Goal: Answer question/provide support: Answer question/provide support

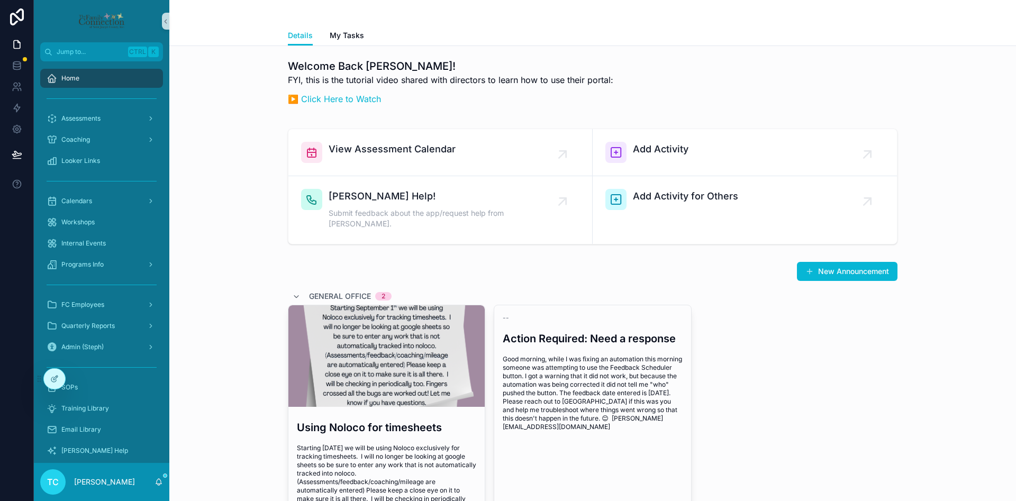
click at [206, 231] on div "View Assessment Calendar Add Activity [PERSON_NAME] Help! Submit feedback about…" at bounding box center [593, 186] width 830 height 124
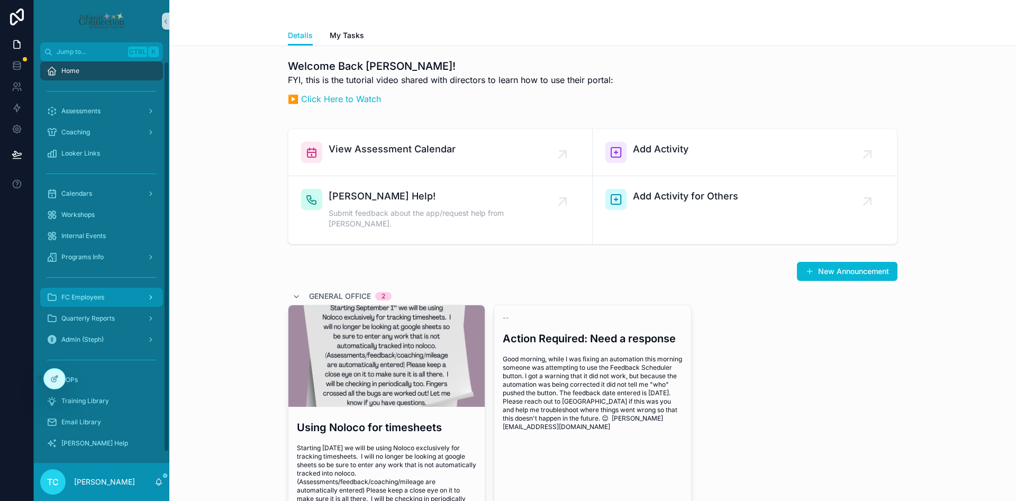
scroll to position [11, 0]
click at [97, 445] on div "[PERSON_NAME] Help" at bounding box center [102, 439] width 110 height 17
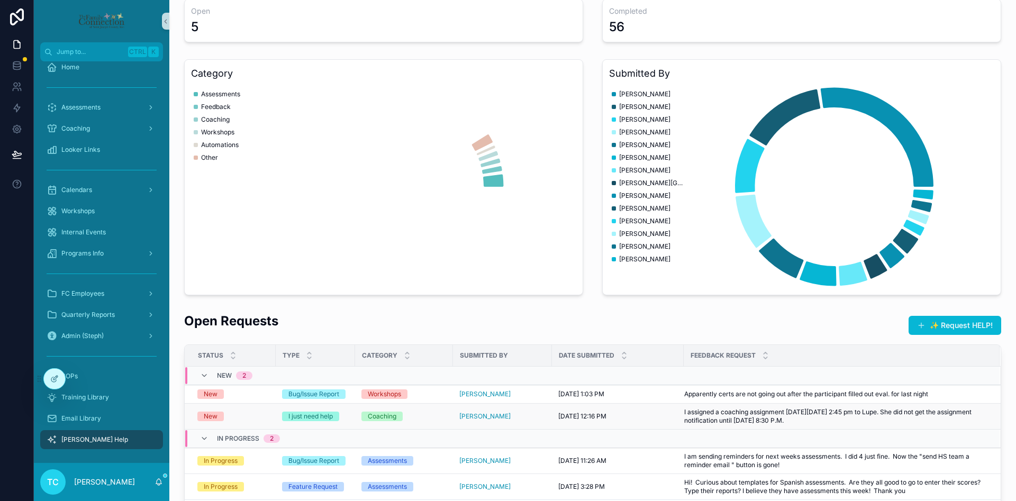
scroll to position [159, 0]
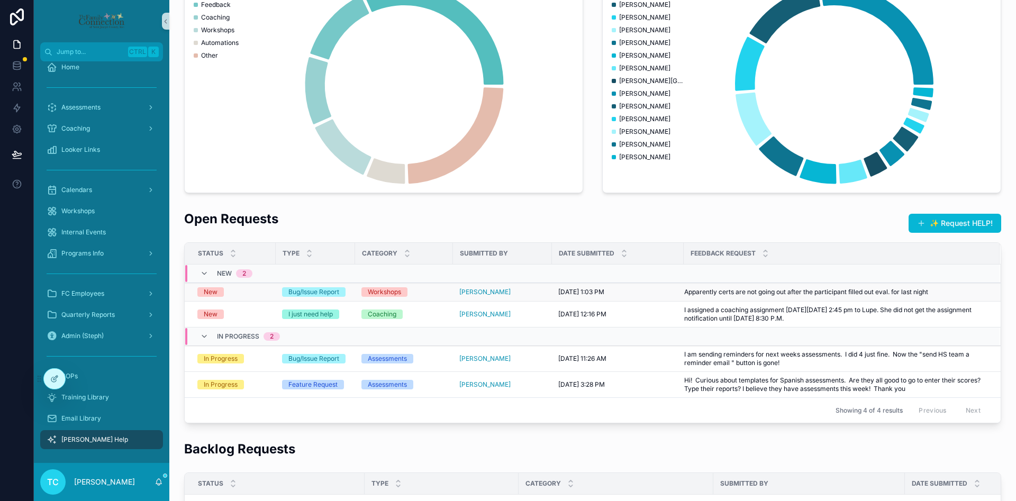
click at [249, 291] on div "New" at bounding box center [233, 292] width 72 height 10
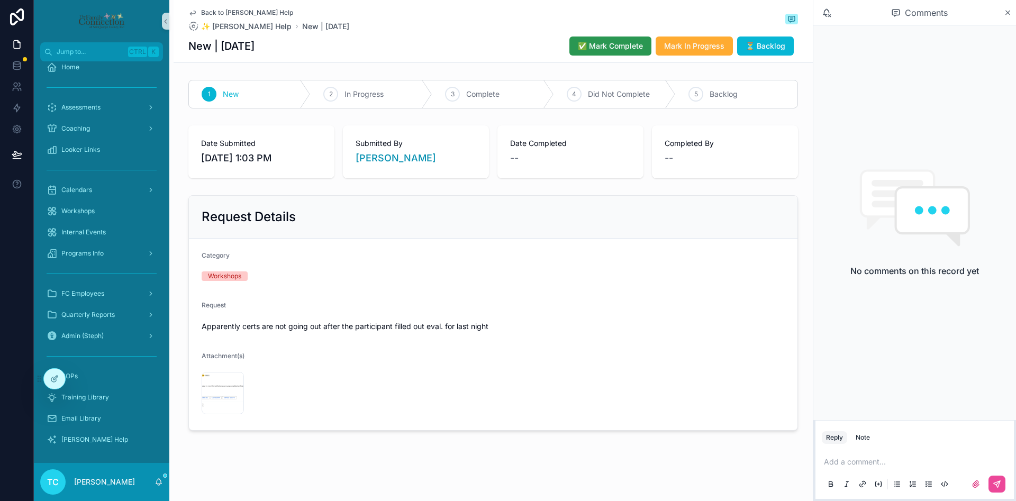
click at [612, 47] on span "✅ Mark Complete" at bounding box center [610, 46] width 65 height 11
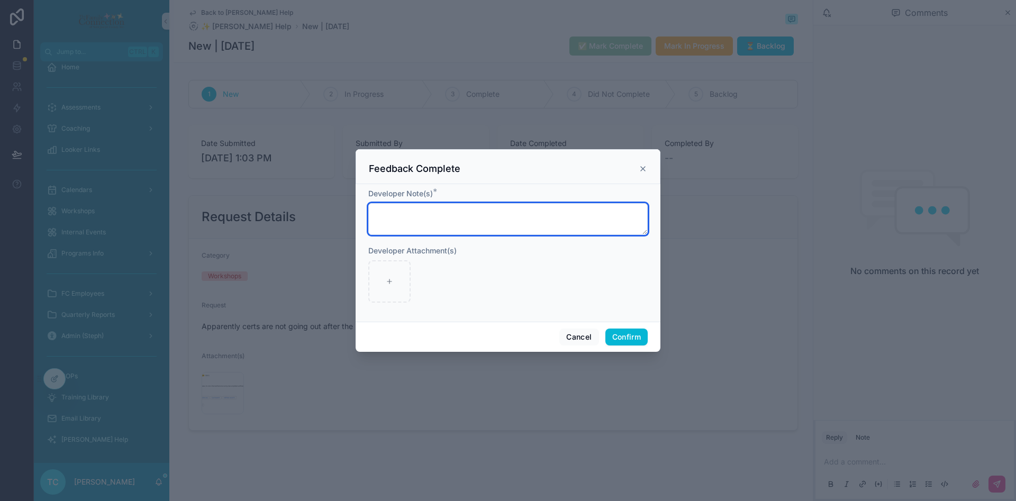
click at [530, 233] on textarea at bounding box center [507, 219] width 279 height 32
type textarea "*****"
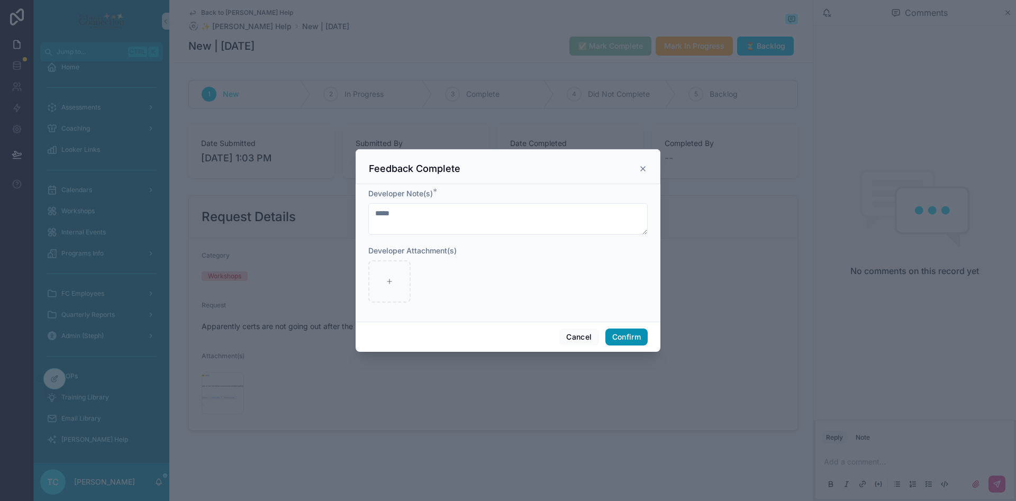
click at [638, 336] on button "Confirm" at bounding box center [626, 337] width 42 height 17
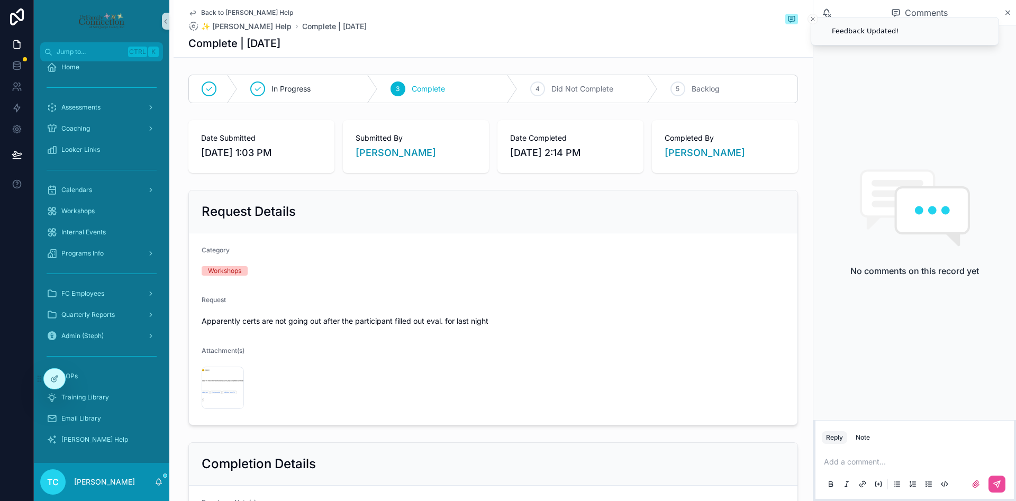
click at [228, 10] on span "Back to [PERSON_NAME] Help" at bounding box center [247, 12] width 92 height 8
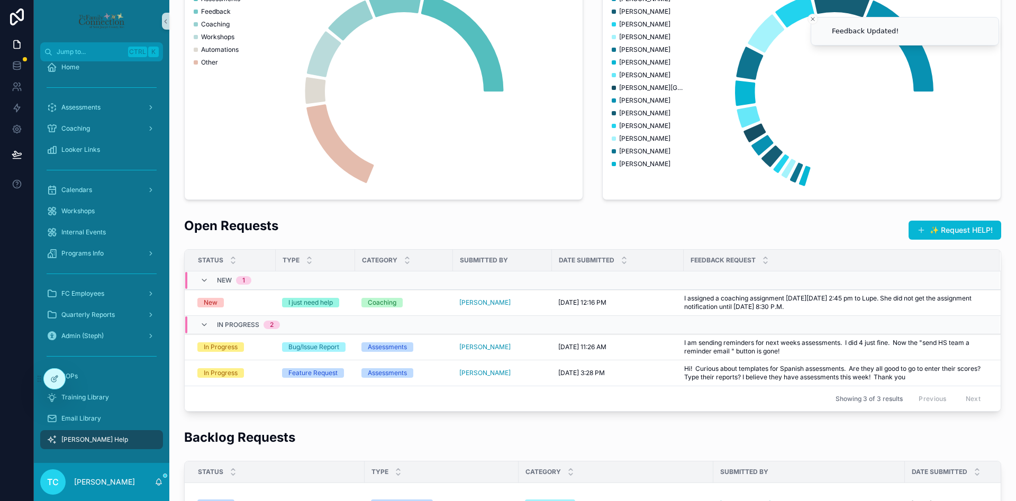
scroll to position [159, 0]
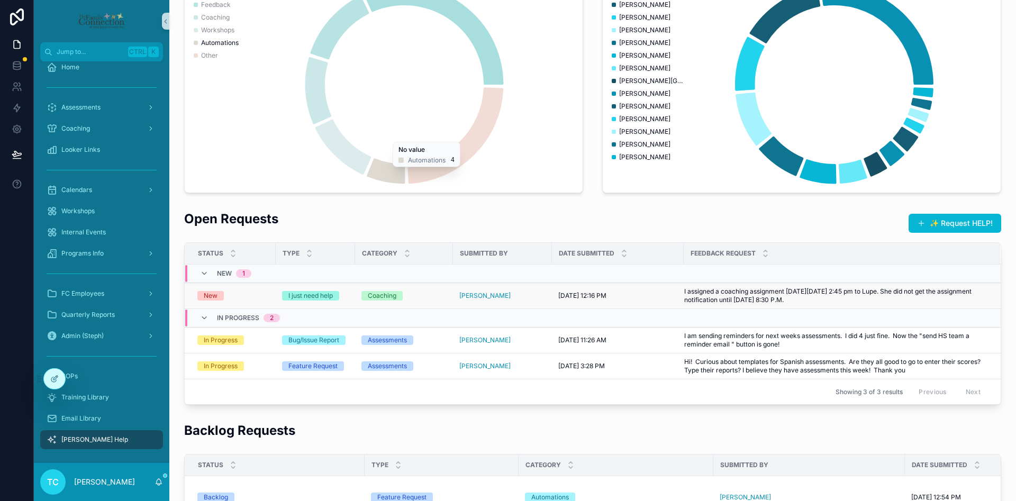
click at [239, 297] on div "New" at bounding box center [233, 296] width 72 height 10
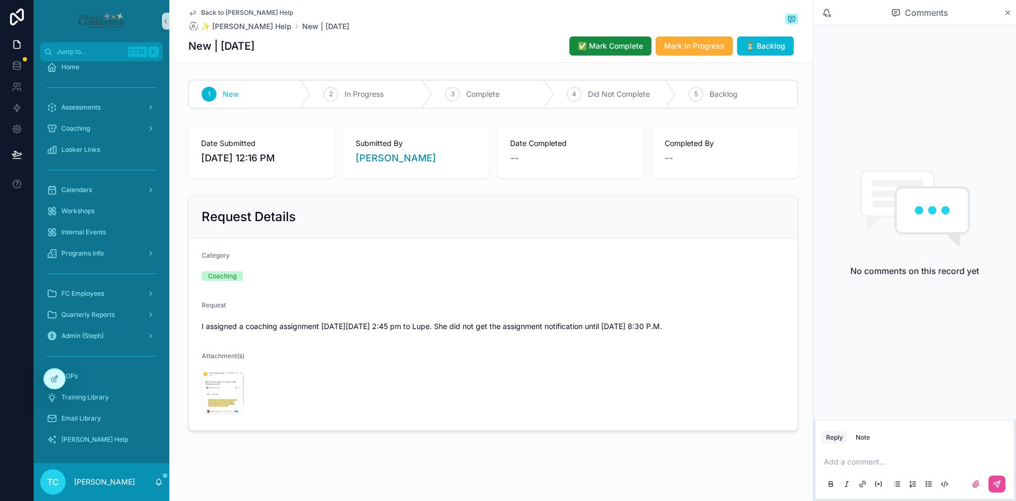
click at [881, 462] on p "scrollable content" at bounding box center [917, 462] width 186 height 11
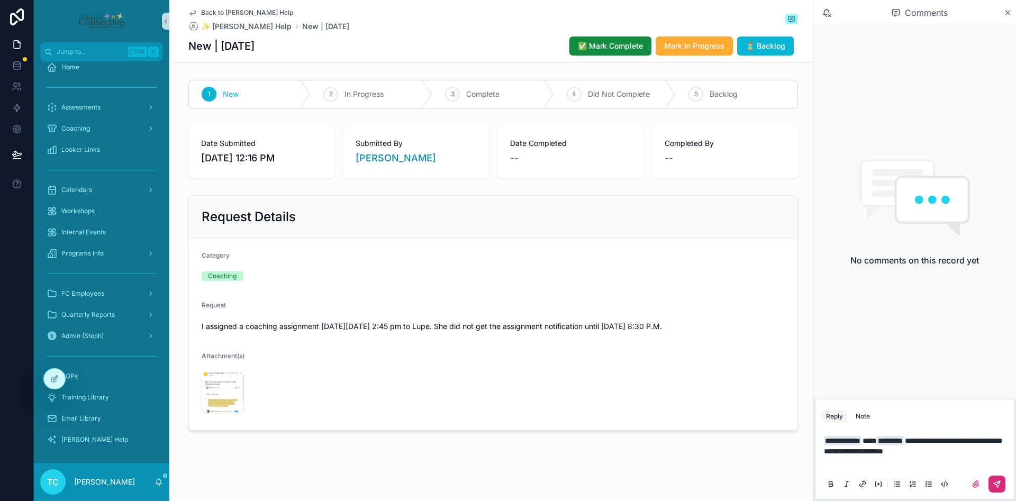
click at [998, 484] on icon "scrollable content" at bounding box center [997, 484] width 6 height 6
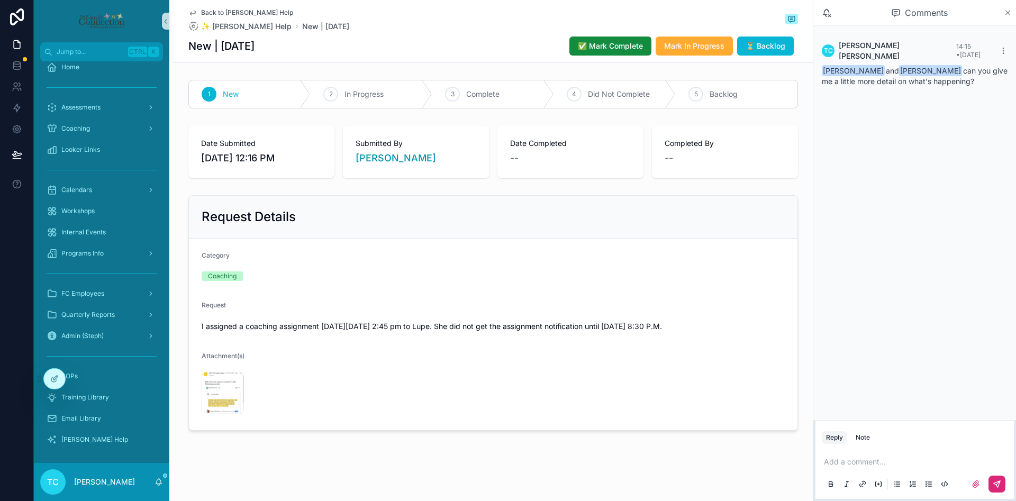
click at [1009, 11] on icon "scrollable content" at bounding box center [1008, 13] width 4 height 4
